Goal: Information Seeking & Learning: Learn about a topic

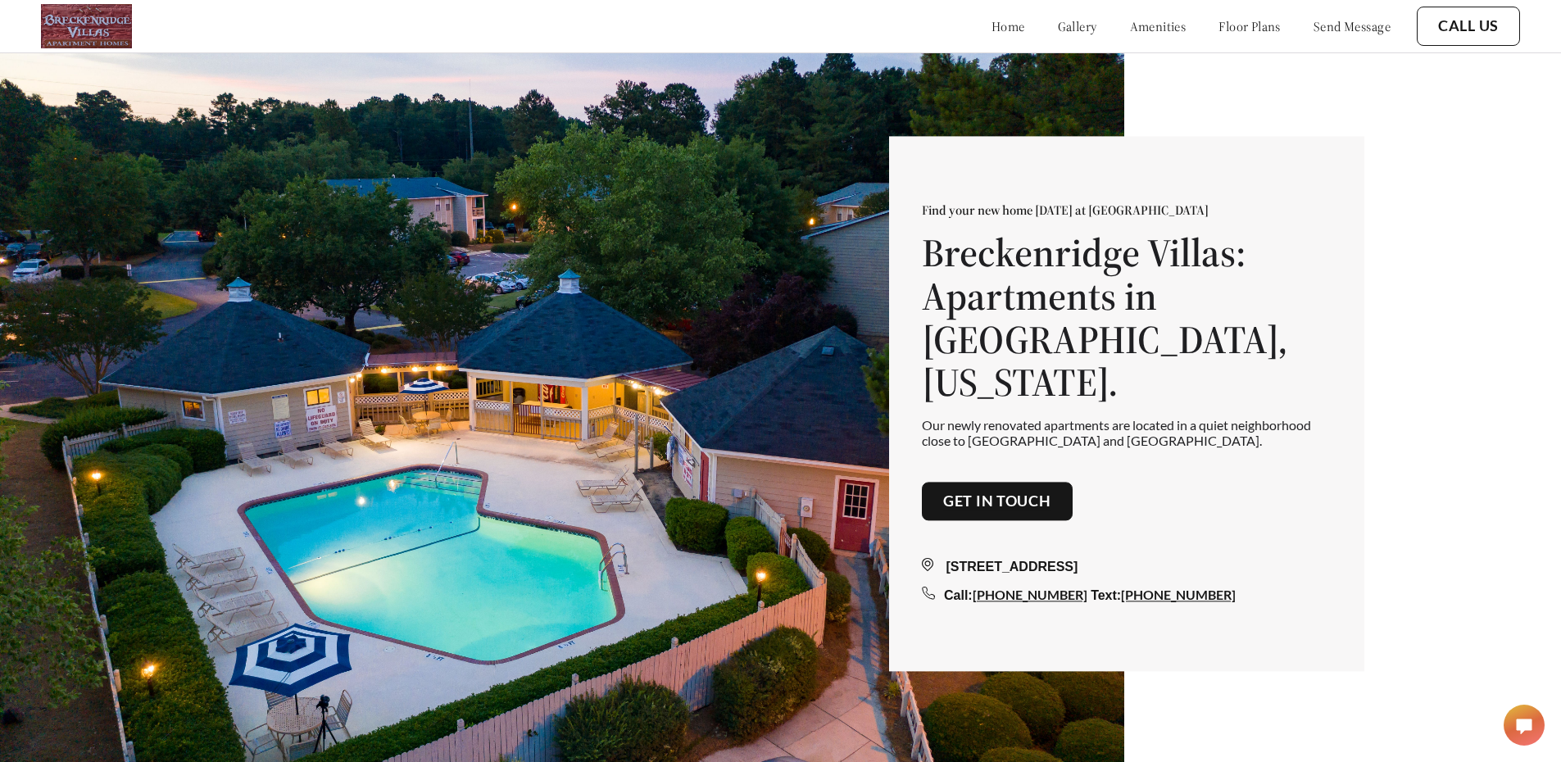
click at [1260, 32] on link "floor plans" at bounding box center [1250, 26] width 62 height 16
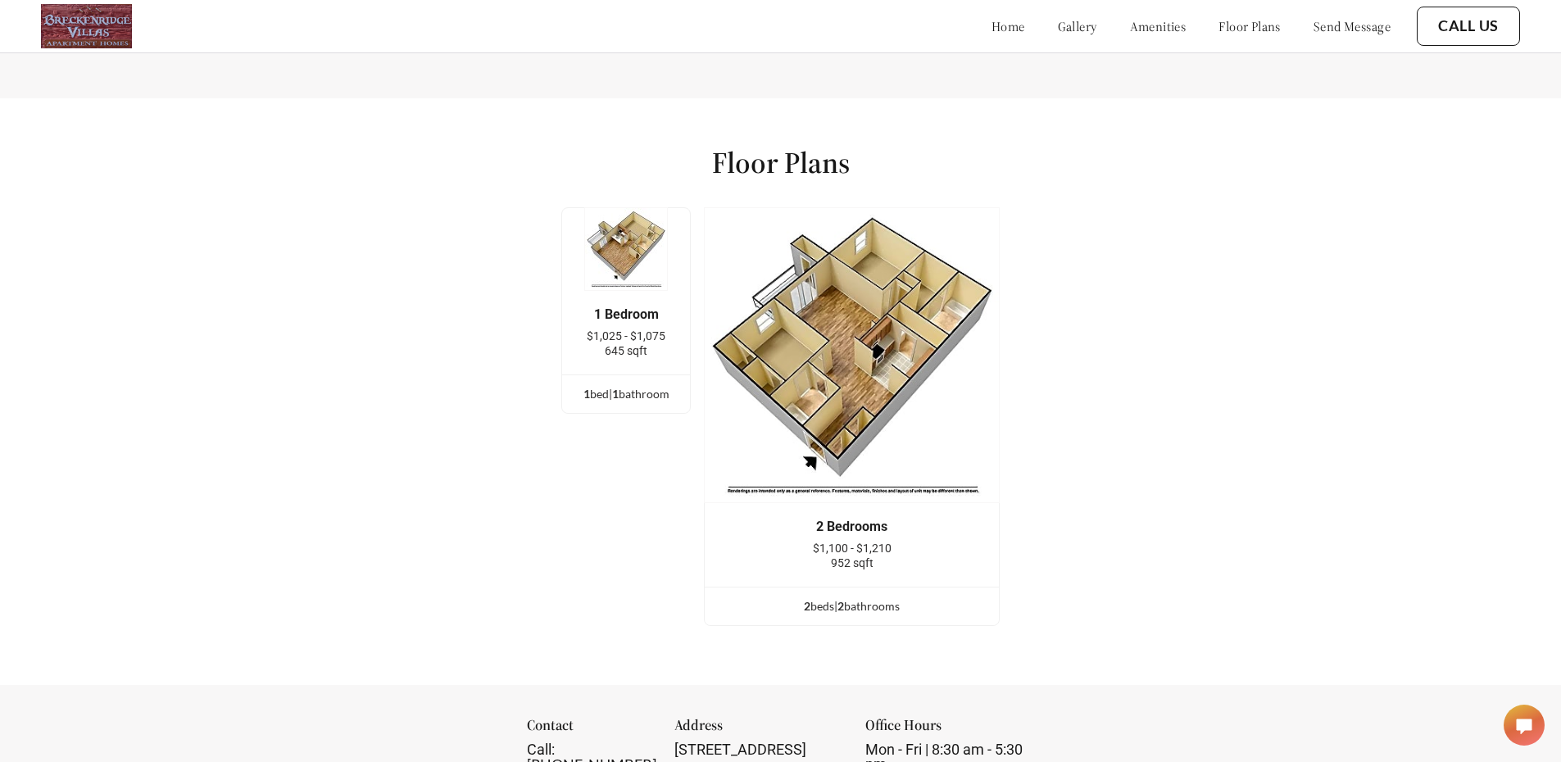
scroll to position [2156, 0]
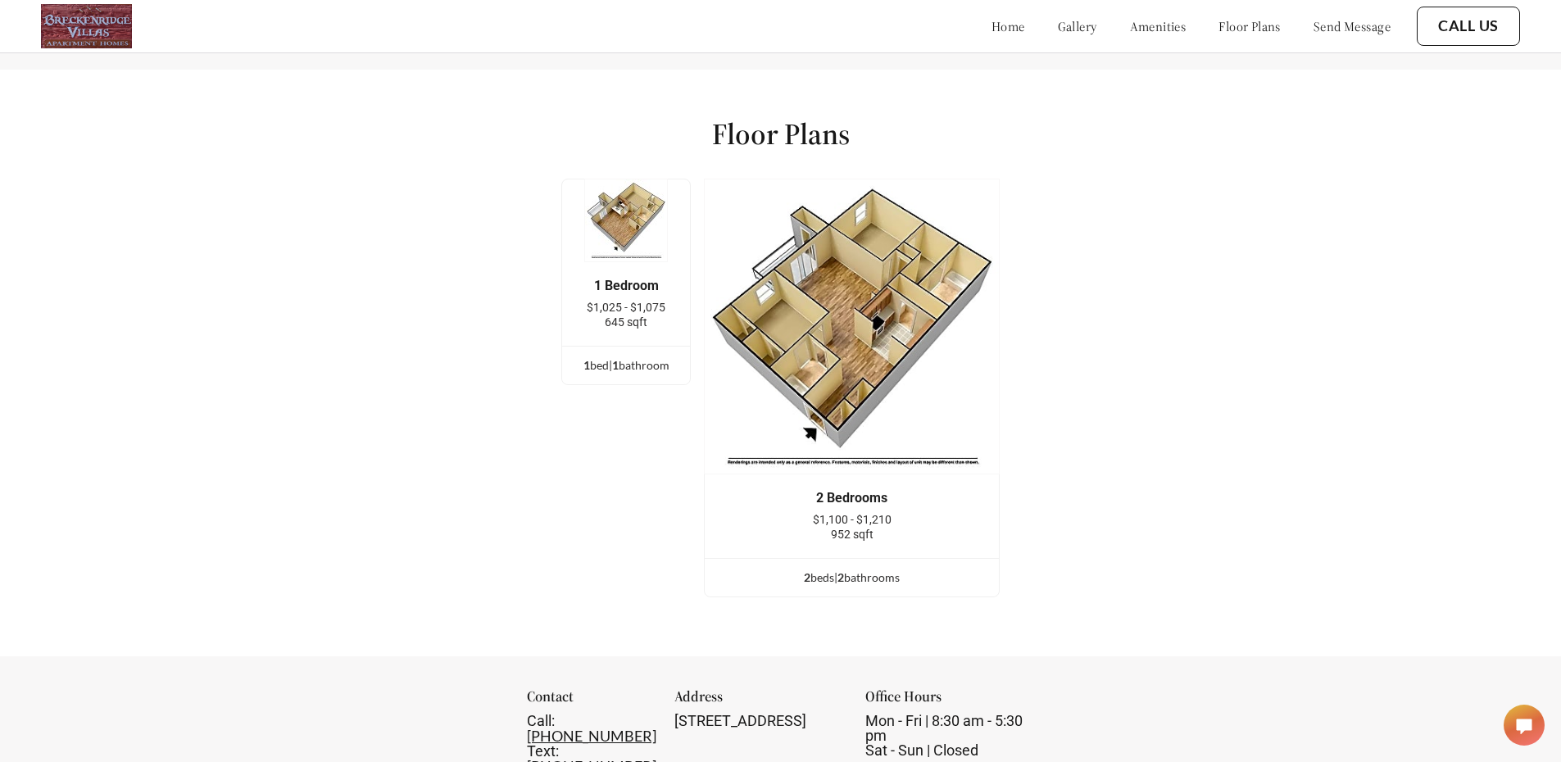
click at [841, 351] on img at bounding box center [852, 327] width 296 height 296
click at [841, 401] on img at bounding box center [852, 327] width 296 height 296
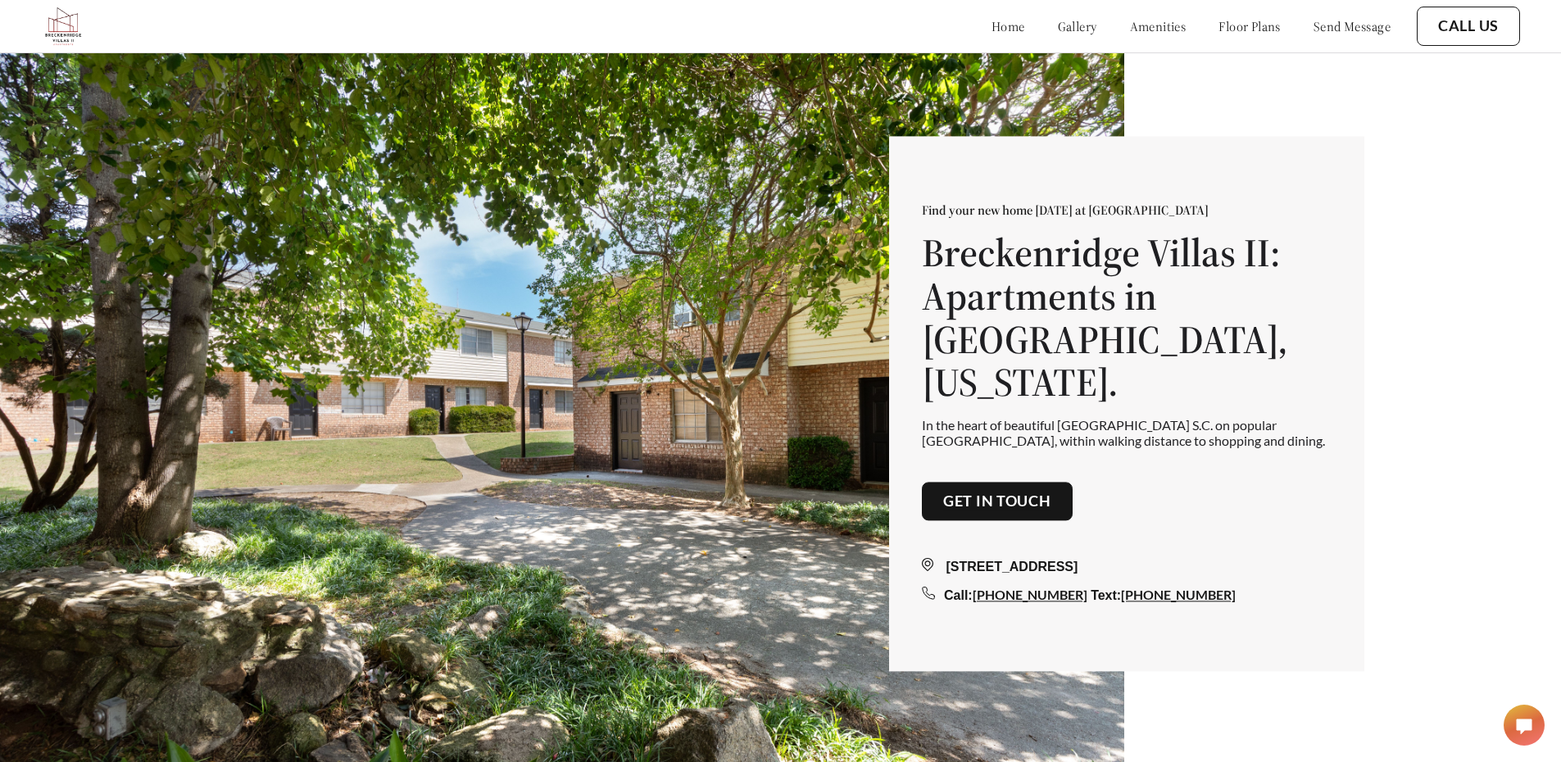
click at [1226, 34] on link "floor plans" at bounding box center [1250, 26] width 62 height 16
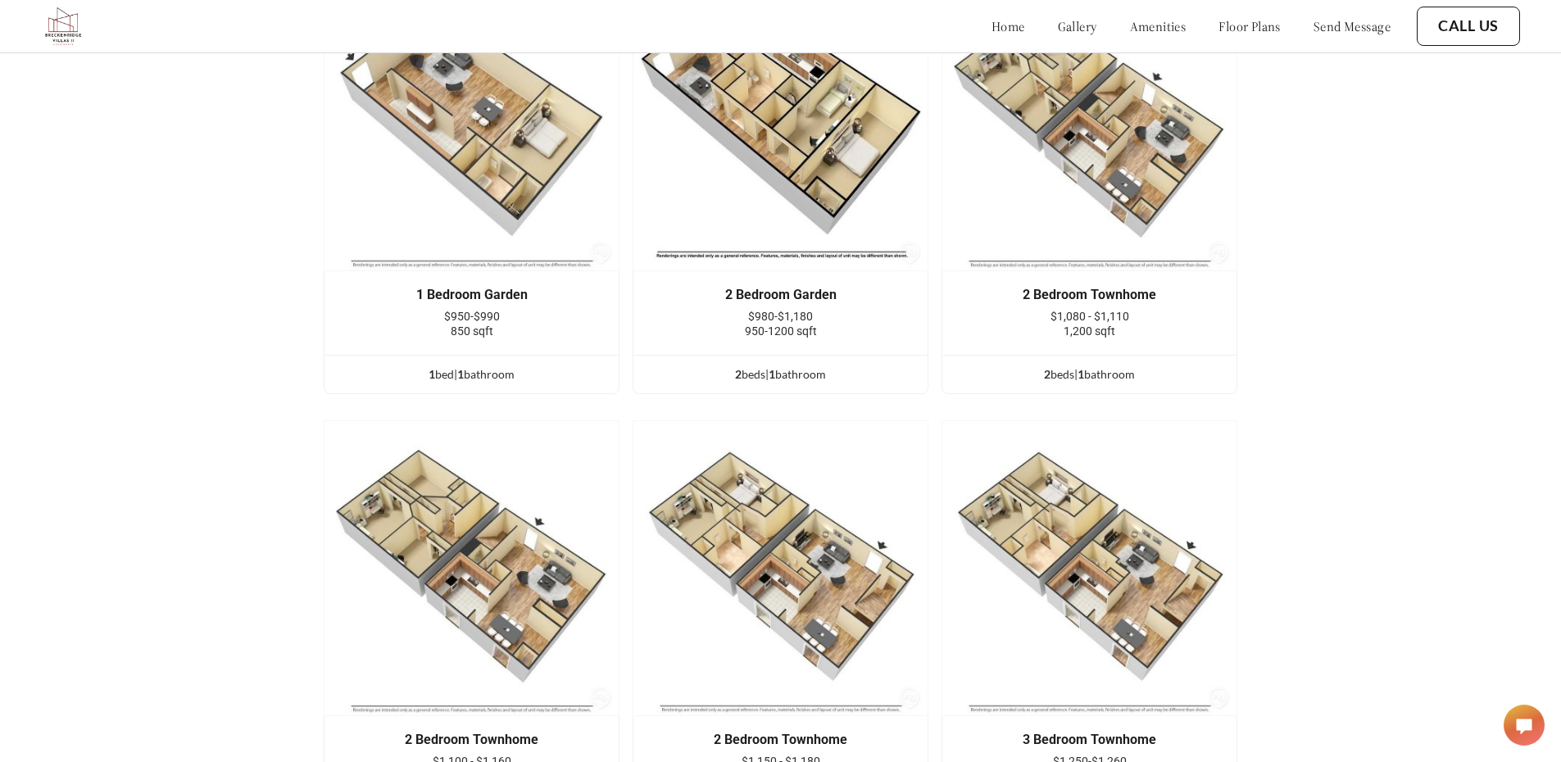
scroll to position [2199, 0]
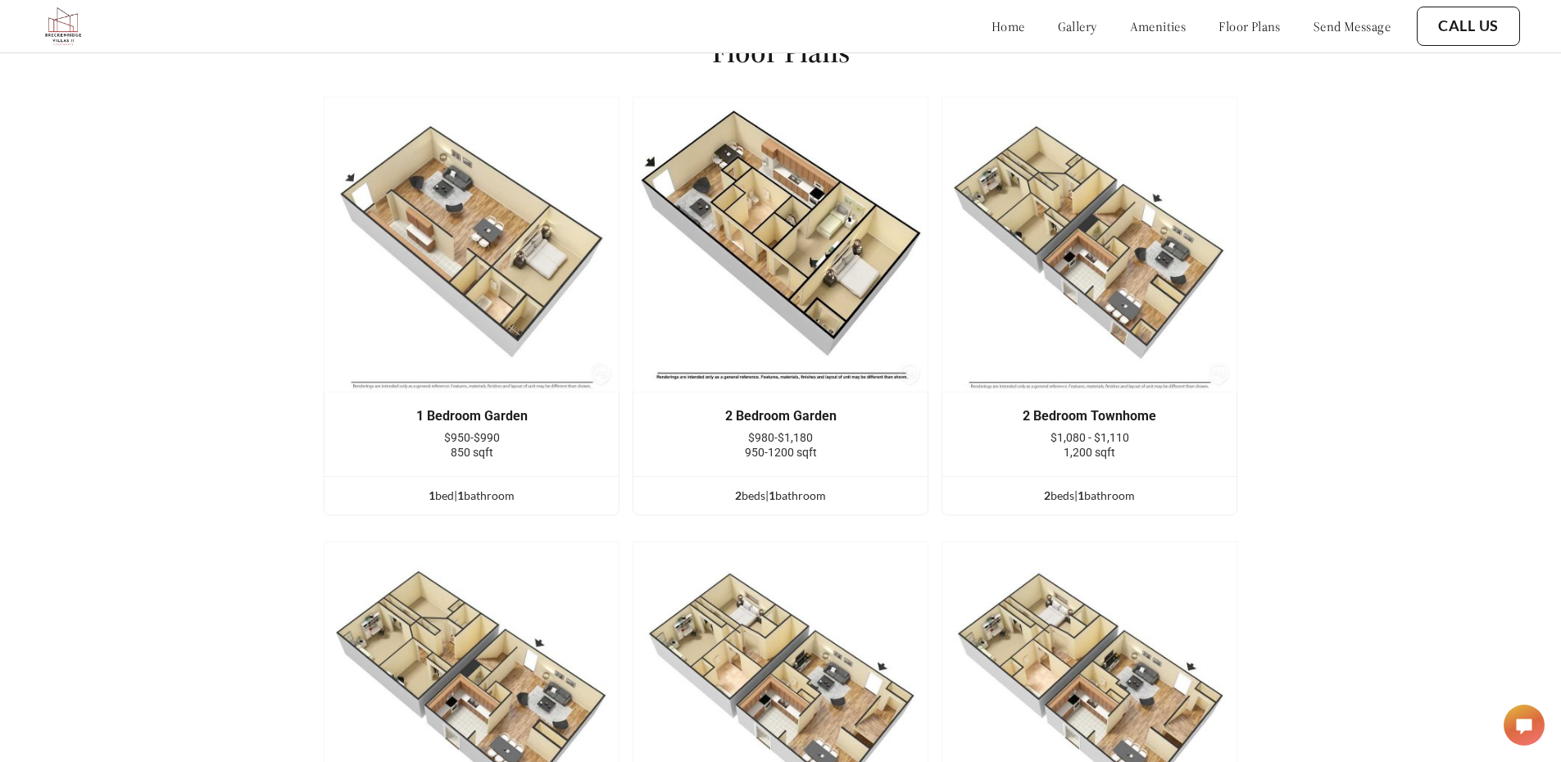
click at [780, 229] on img at bounding box center [781, 245] width 296 height 296
click at [738, 424] on div "2 Bedroom Garden" at bounding box center [780, 416] width 245 height 15
click at [754, 493] on ul "2 bed s | 1 bathroom" at bounding box center [780, 495] width 294 height 39
click at [769, 320] on img at bounding box center [781, 245] width 296 height 296
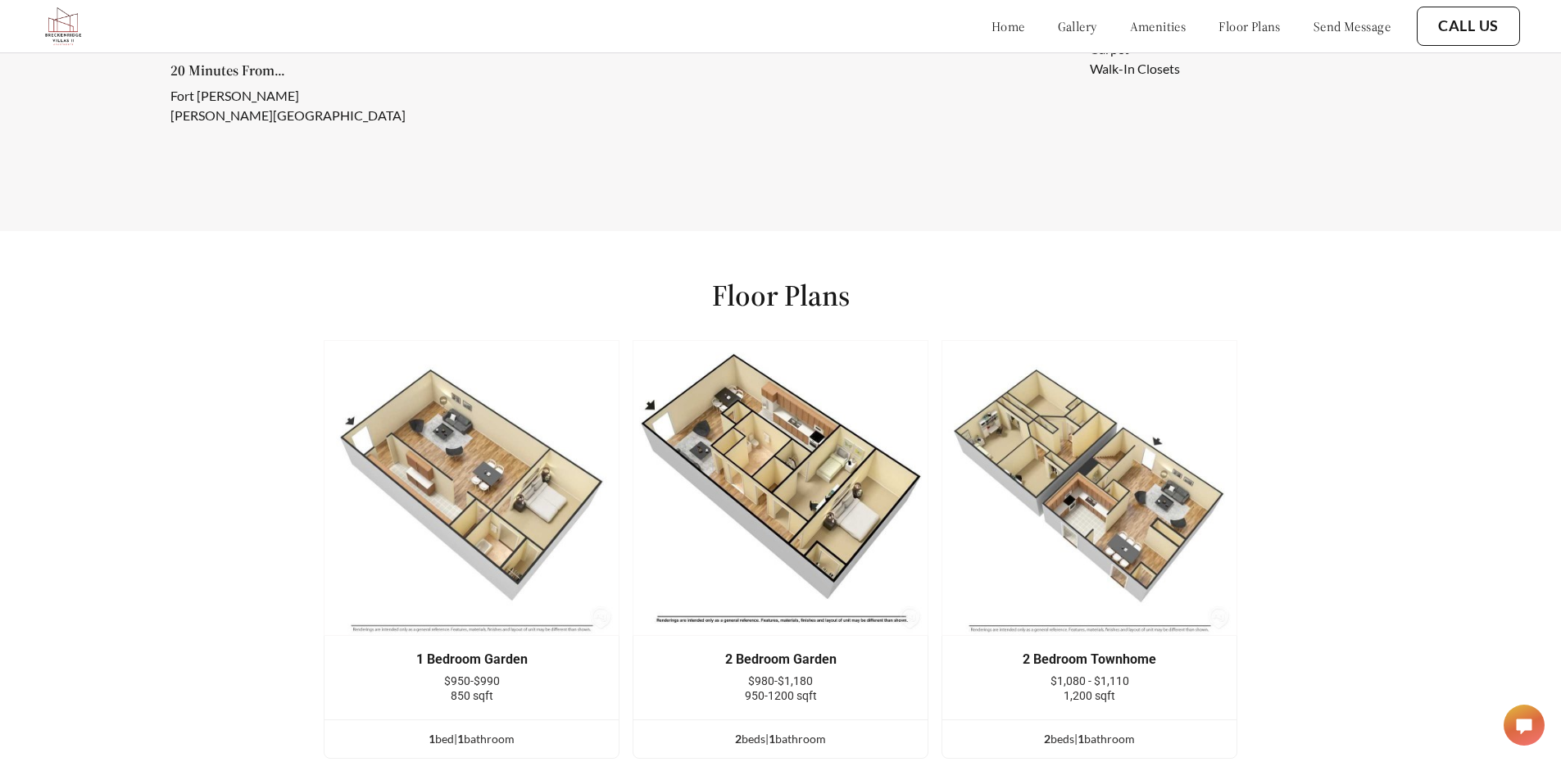
scroll to position [1871, 0]
